Goal: Navigation & Orientation: Understand site structure

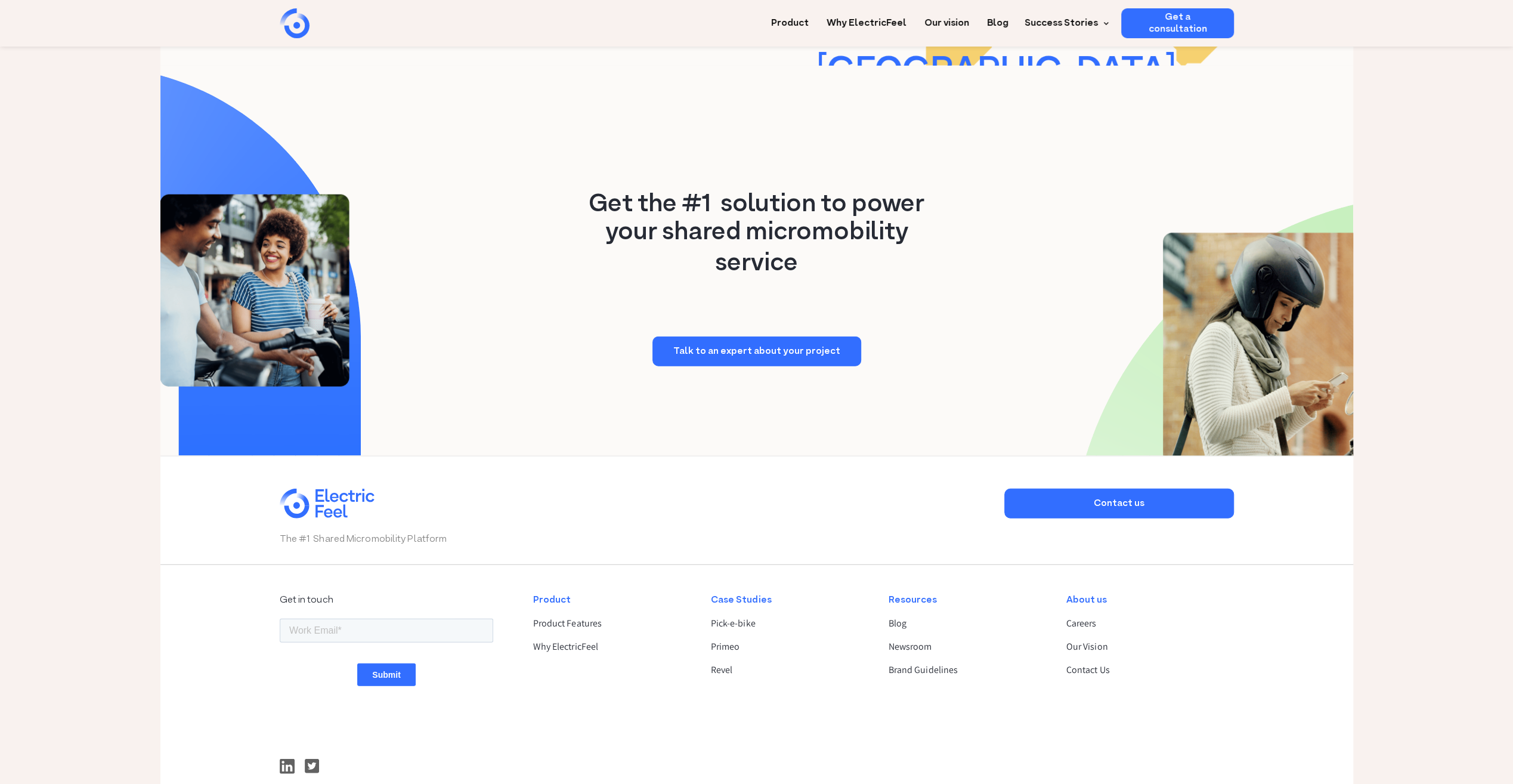
scroll to position [2903, 0]
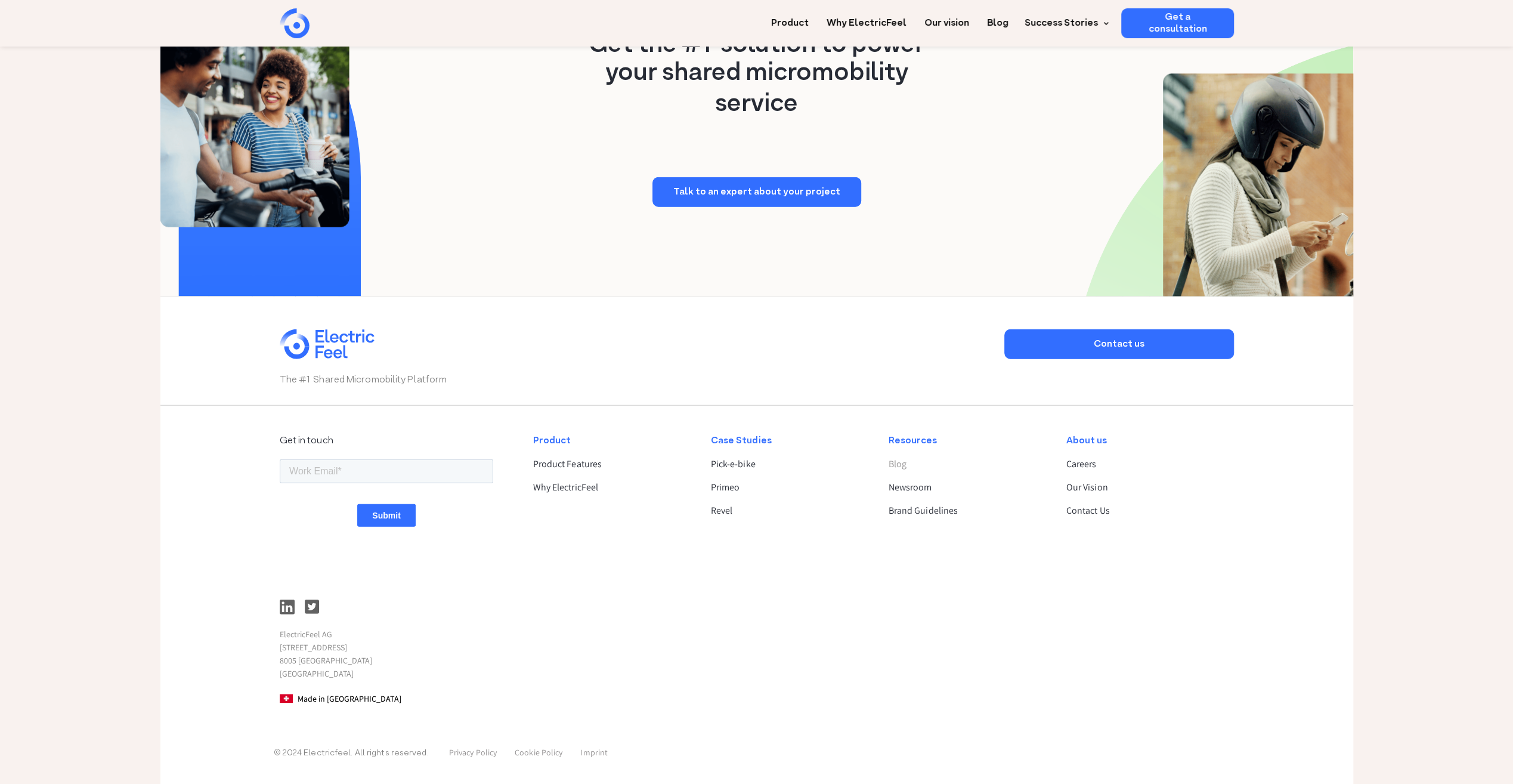
click at [902, 465] on link "Blog" at bounding box center [967, 464] width 157 height 14
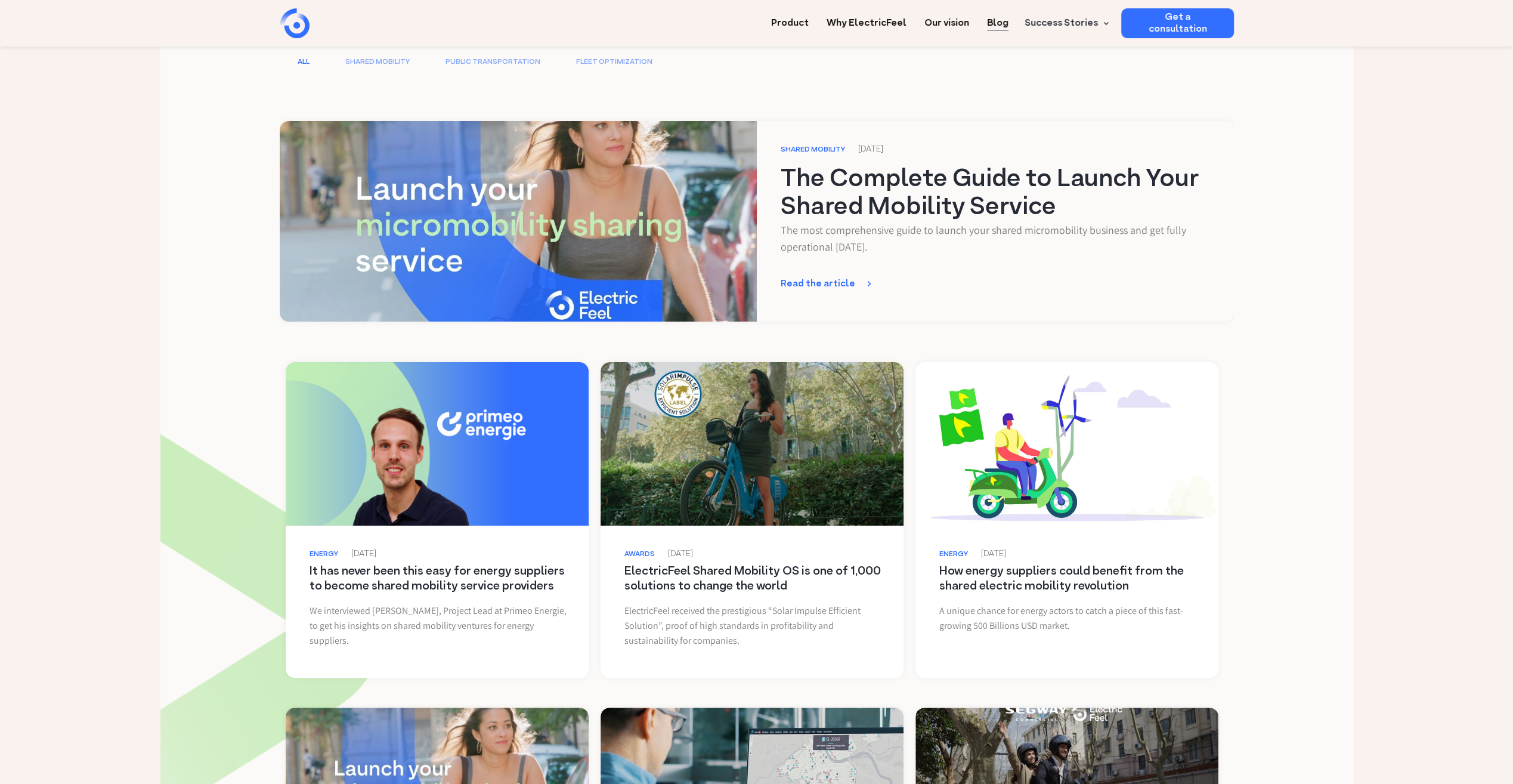
scroll to position [179, 0]
click at [831, 284] on div "Read the article" at bounding box center [824, 283] width 87 height 12
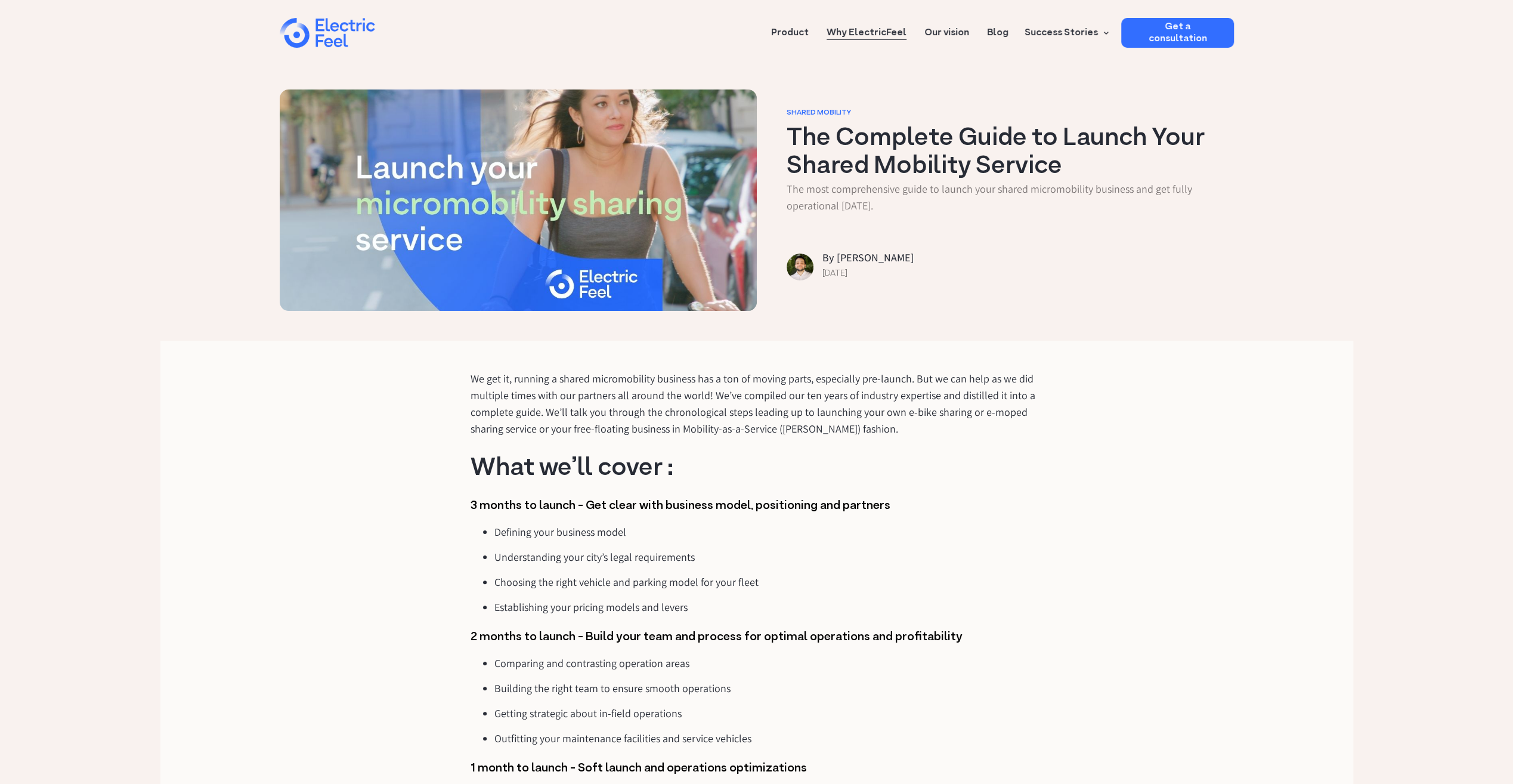
click at [863, 29] on link "Why ElectricFeel" at bounding box center [867, 29] width 80 height 22
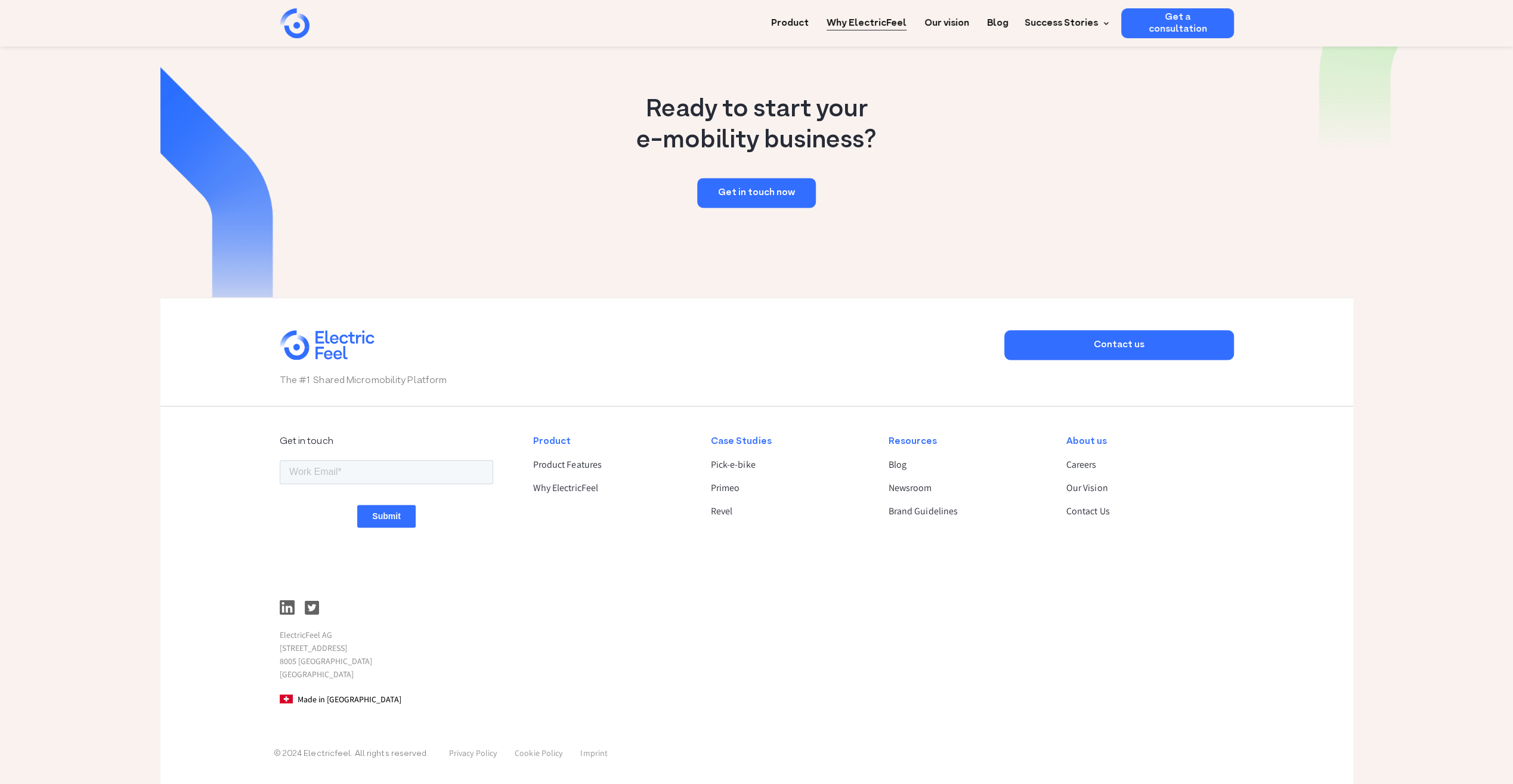
scroll to position [1733, 0]
